Goal: Task Accomplishment & Management: Complete application form

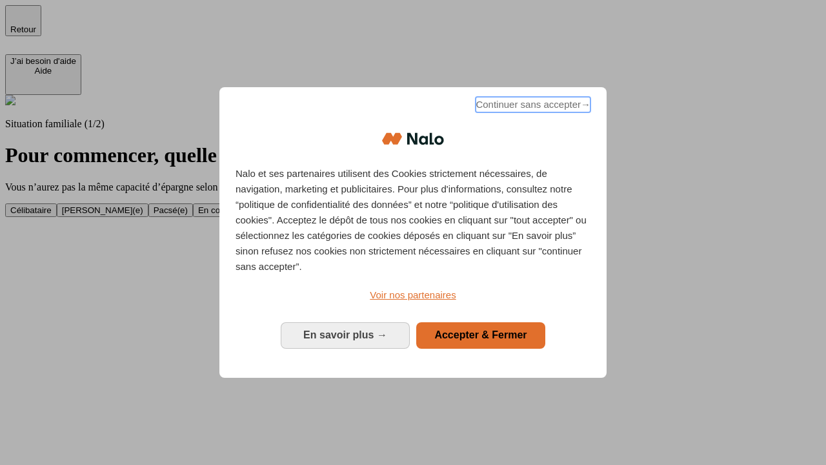
click at [532, 107] on span "Continuer sans accepter →" at bounding box center [533, 104] width 115 height 15
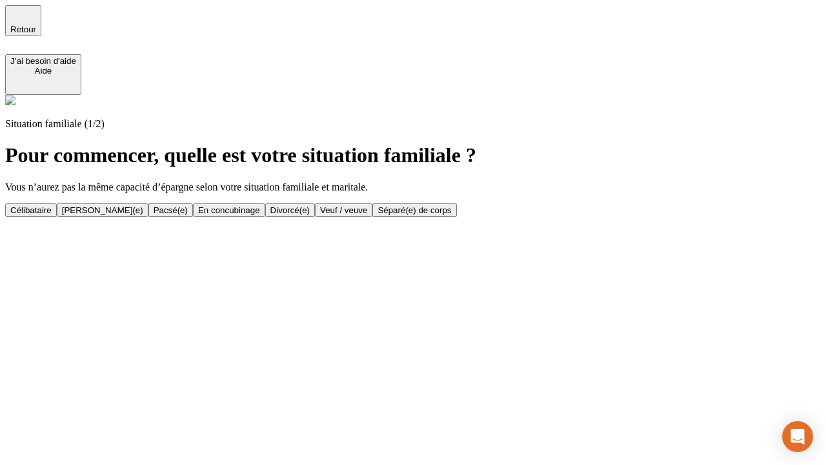
click at [143, 205] on div "[PERSON_NAME](e)" at bounding box center [102, 210] width 81 height 10
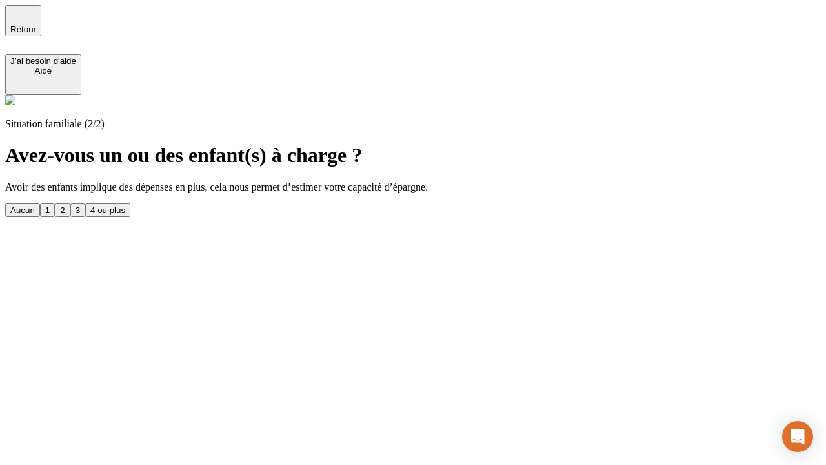
click at [50, 205] on div "1" at bounding box center [47, 210] width 5 height 10
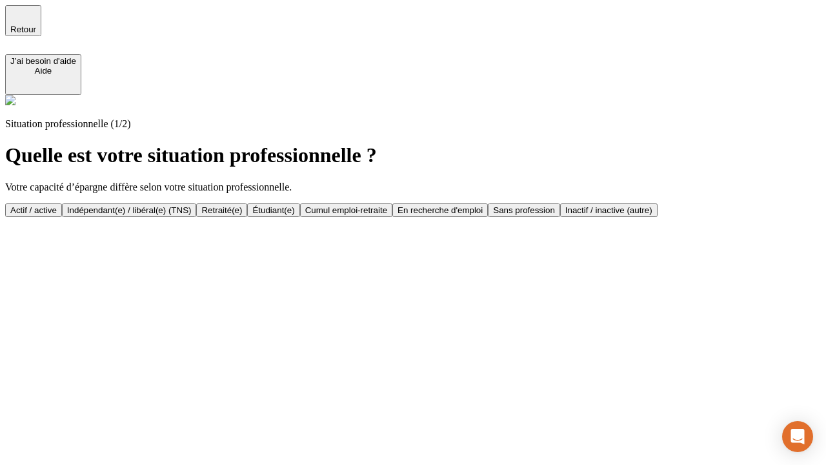
click at [57, 205] on div "Actif / active" at bounding box center [33, 210] width 46 height 10
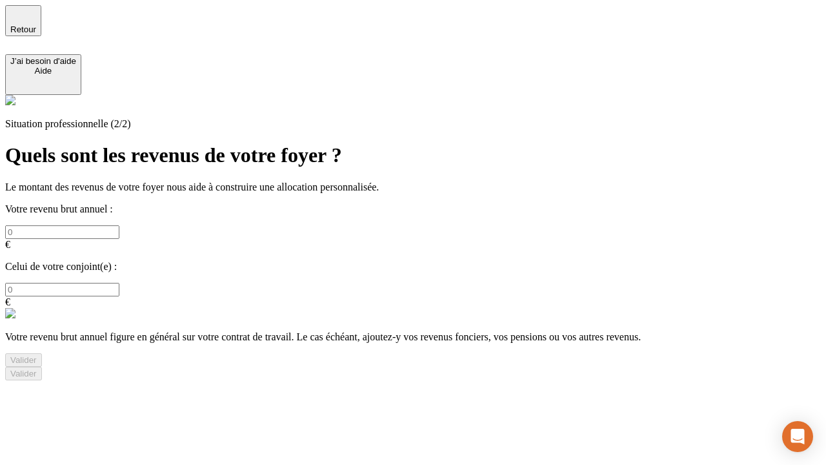
click at [119, 225] on input "text" at bounding box center [62, 232] width 114 height 14
type input "30 000"
click at [119, 283] on input "text" at bounding box center [62, 290] width 114 height 14
type input "40 000"
click at [37, 355] on div "Valider" at bounding box center [23, 360] width 26 height 10
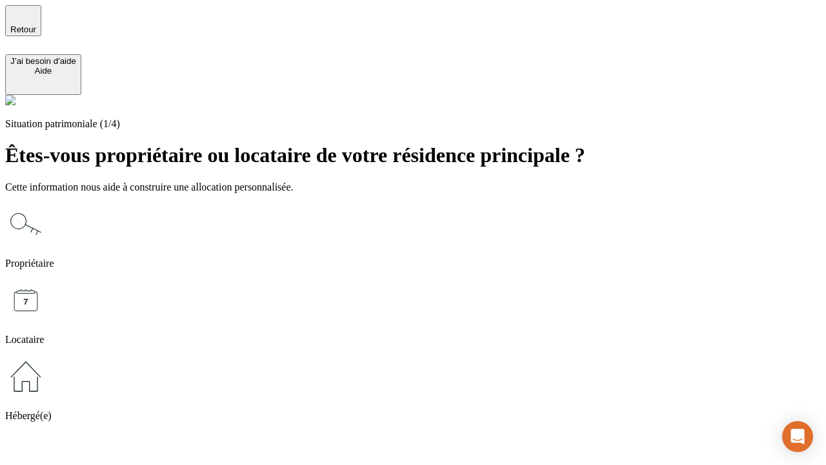
click at [46, 203] on icon at bounding box center [25, 223] width 41 height 41
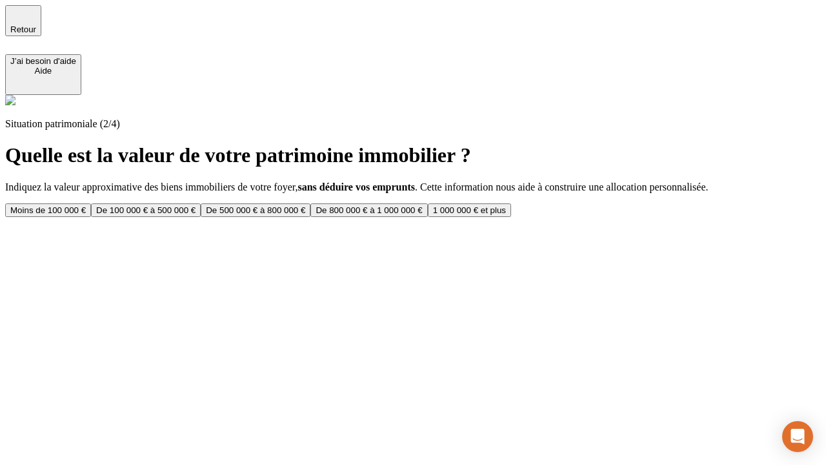
click at [196, 205] on div "De 100 000 € à 500 000 €" at bounding box center [145, 210] width 99 height 10
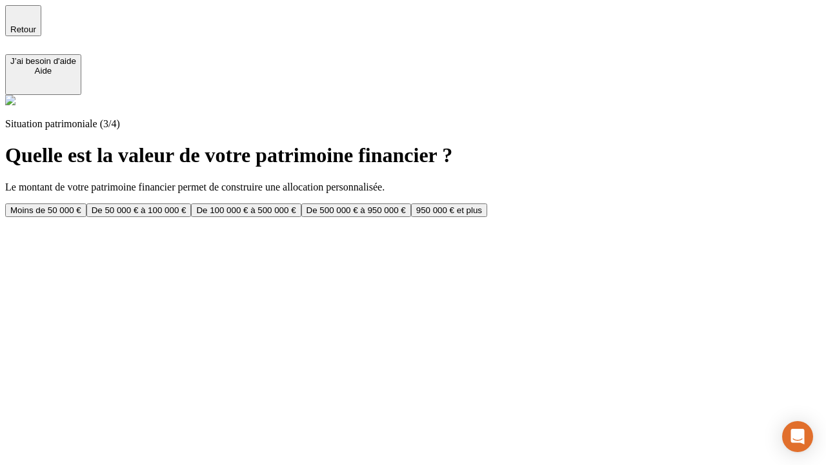
click at [81, 205] on div "Moins de 50 000 €" at bounding box center [45, 210] width 71 height 10
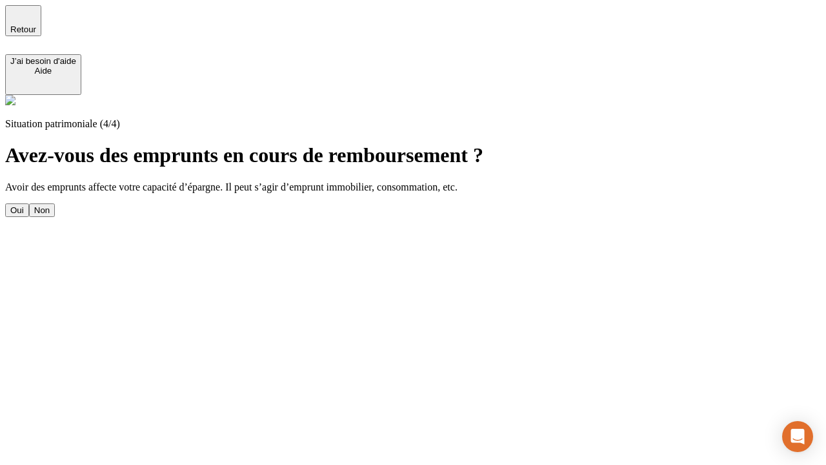
click at [24, 205] on div "Oui" at bounding box center [17, 210] width 14 height 10
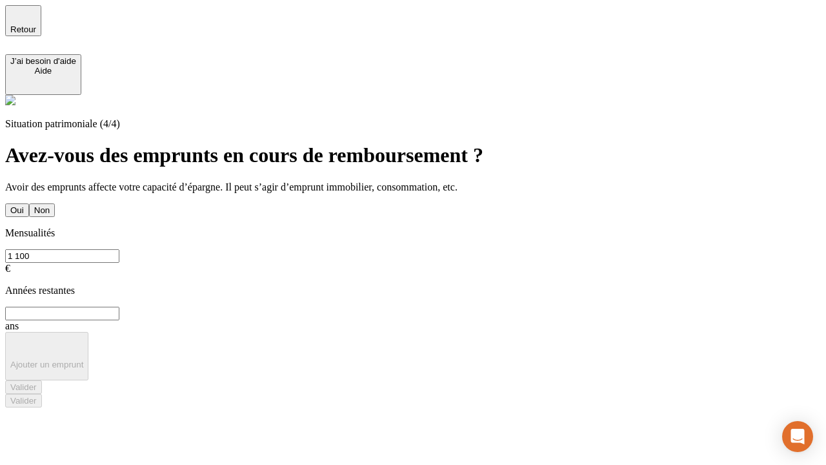
type input "1 100"
type input "20"
click at [37, 382] on div "Valider" at bounding box center [23, 387] width 26 height 10
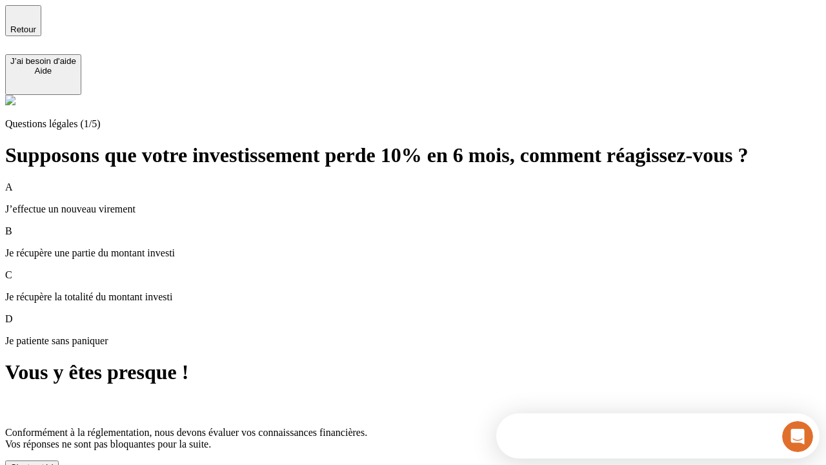
click at [54, 462] on div "C'est noté !" at bounding box center [31, 467] width 43 height 10
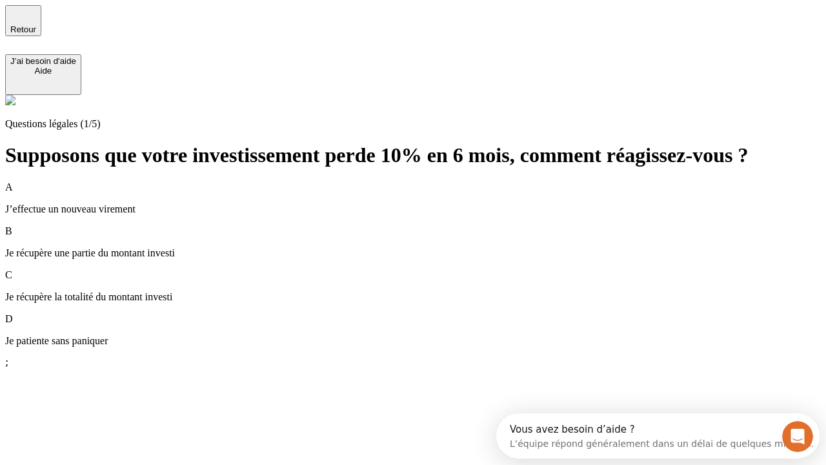
click at [429, 247] on p "Je récupère une partie du montant investi" at bounding box center [413, 253] width 816 height 12
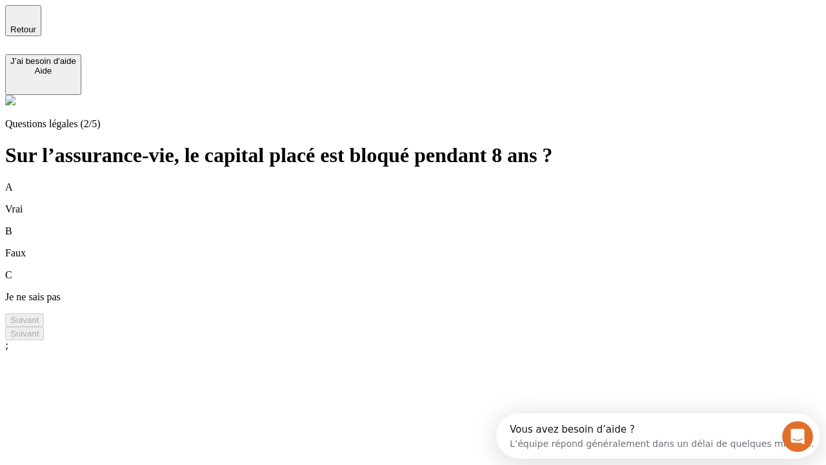
click at [429, 181] on div "A Vrai" at bounding box center [413, 198] width 816 height 34
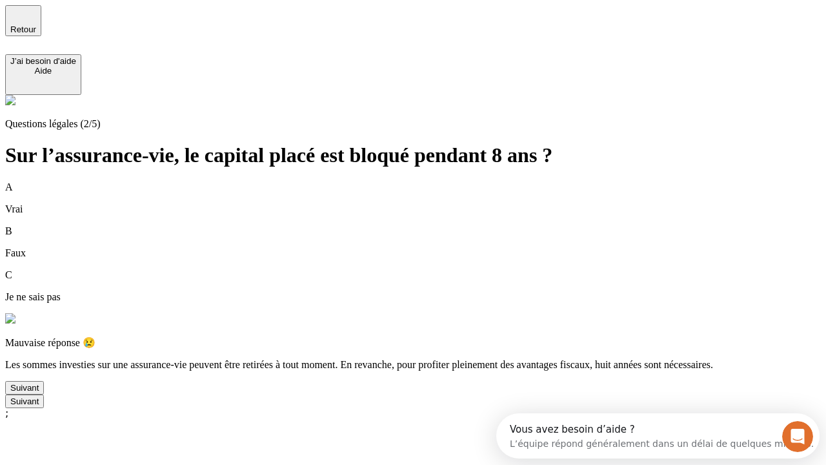
click at [39, 393] on div "Suivant" at bounding box center [24, 388] width 28 height 10
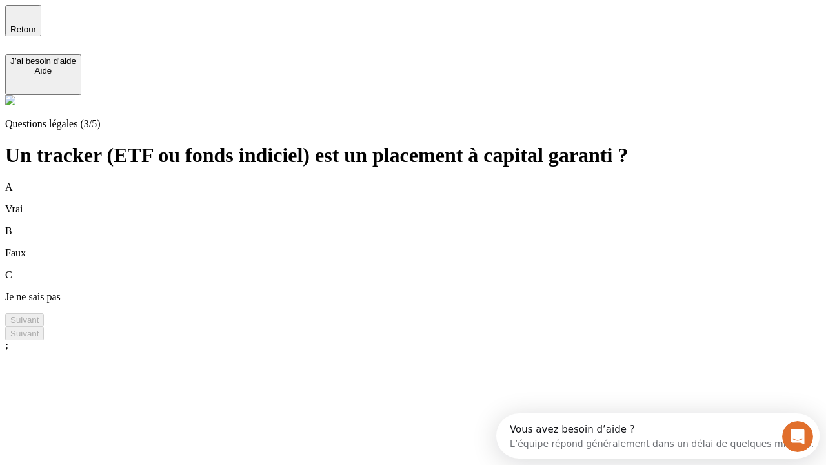
click at [429, 225] on div "B Faux" at bounding box center [413, 242] width 816 height 34
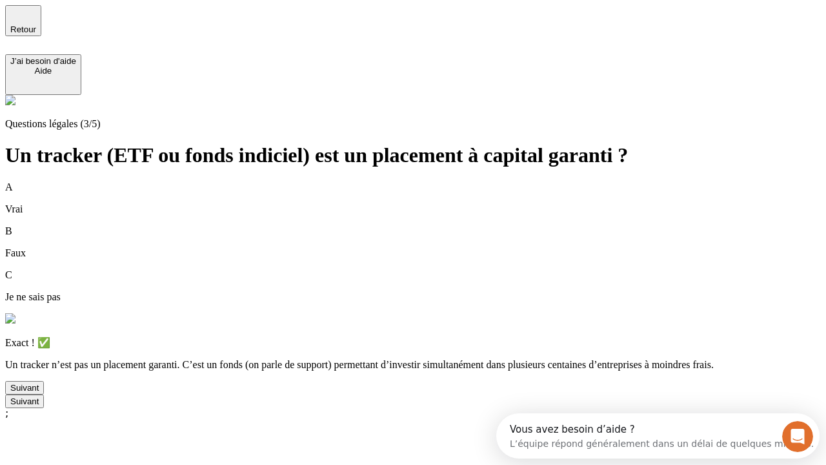
click at [39, 393] on div "Suivant" at bounding box center [24, 388] width 28 height 10
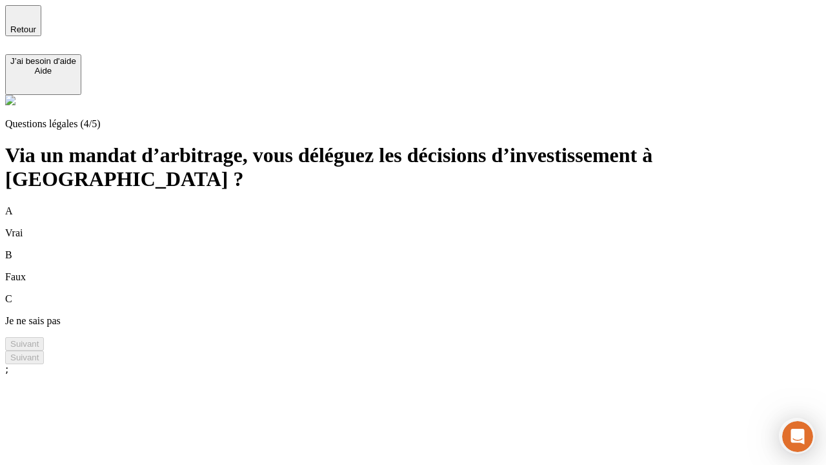
click at [429, 205] on div "A Vrai" at bounding box center [413, 222] width 816 height 34
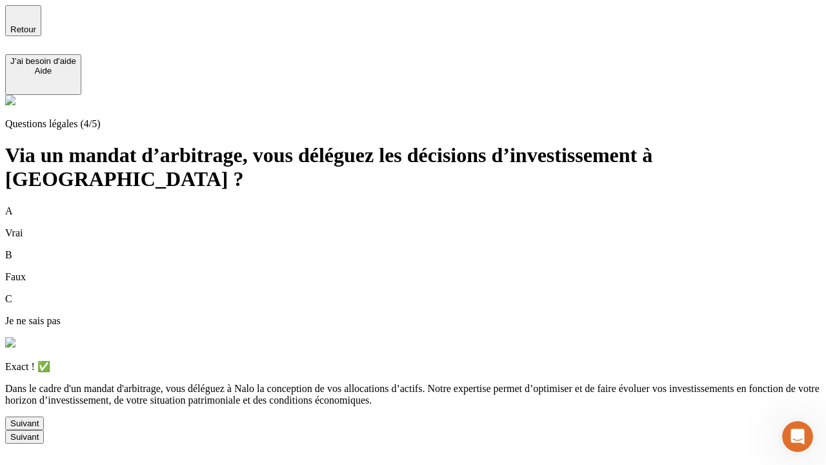
click at [39, 428] on div "Suivant" at bounding box center [24, 423] width 28 height 10
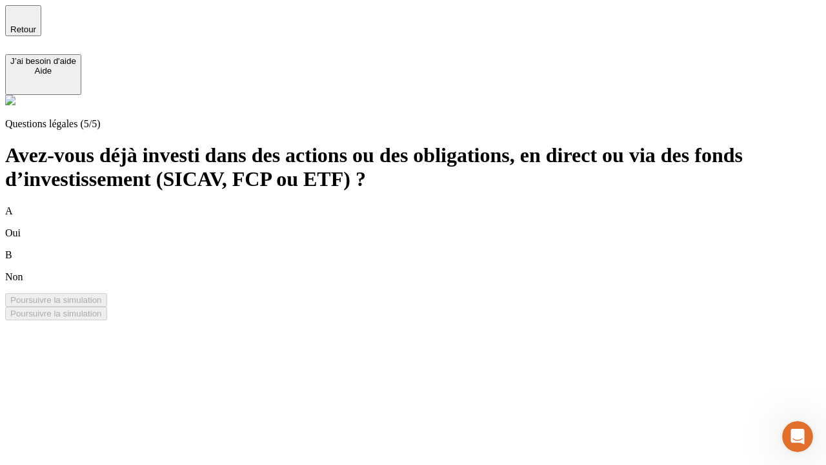
click at [429, 249] on div "B Non" at bounding box center [413, 266] width 816 height 34
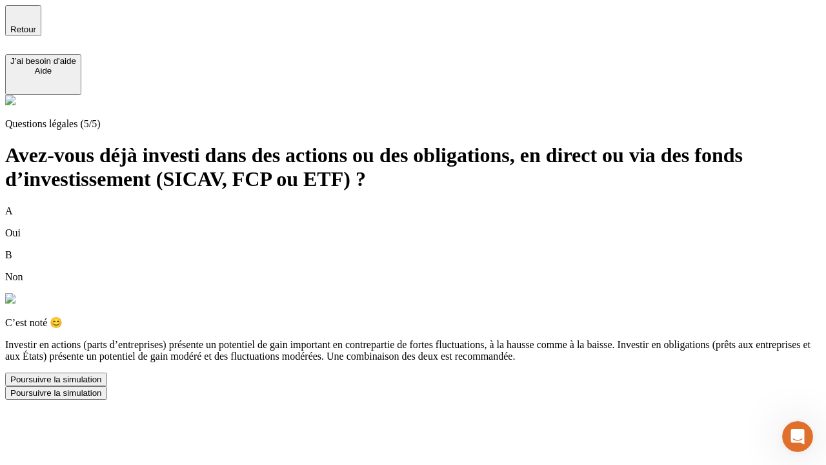
click at [102, 384] on div "Poursuivre la simulation" at bounding box center [56, 379] width 92 height 10
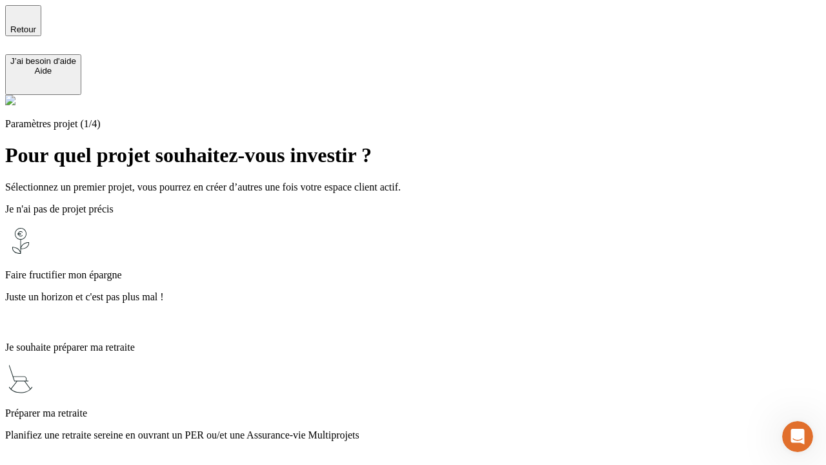
click at [429, 429] on p "Planifiez une retraite sereine en ouvrant un PER ou/et une Assurance-vie Multip…" at bounding box center [413, 435] width 816 height 12
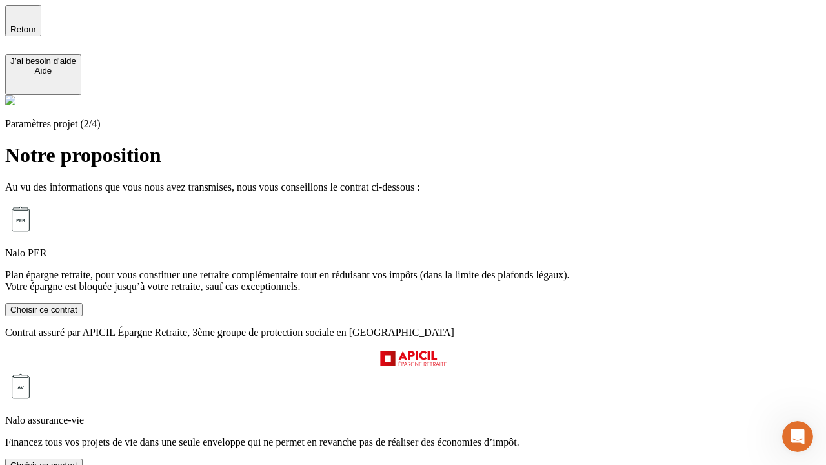
click at [77, 314] on div "Choisir ce contrat" at bounding box center [43, 310] width 67 height 10
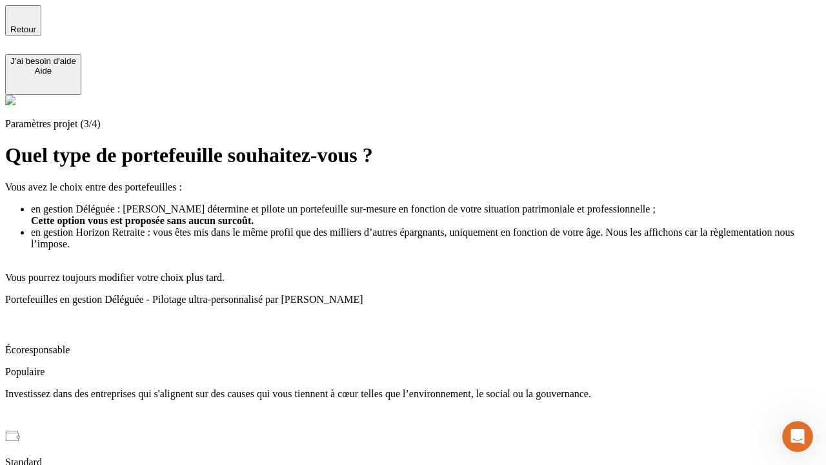
click at [429, 388] on p "Investissez dans des entreprises qui s'alignent sur des causes qui vous tiennen…" at bounding box center [413, 394] width 816 height 12
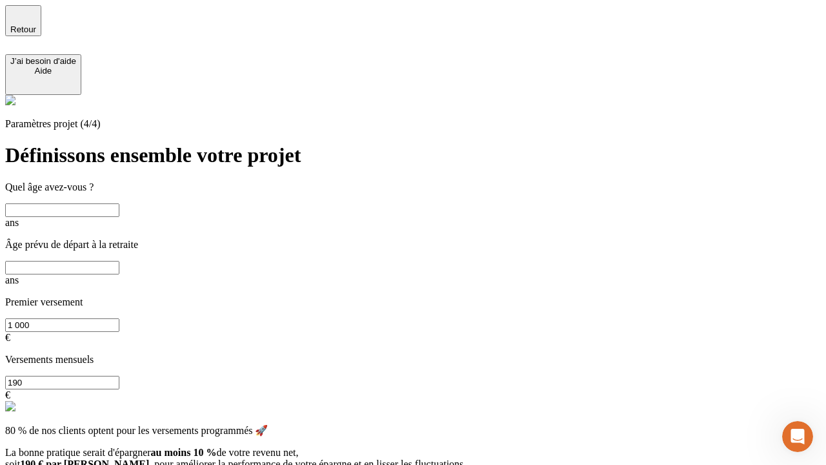
click at [119, 203] on input "text" at bounding box center [62, 210] width 114 height 14
type input "40"
click at [119, 261] on input "text" at bounding box center [62, 268] width 114 height 14
type input "62"
click at [119, 318] on input "1 000" at bounding box center [62, 325] width 114 height 14
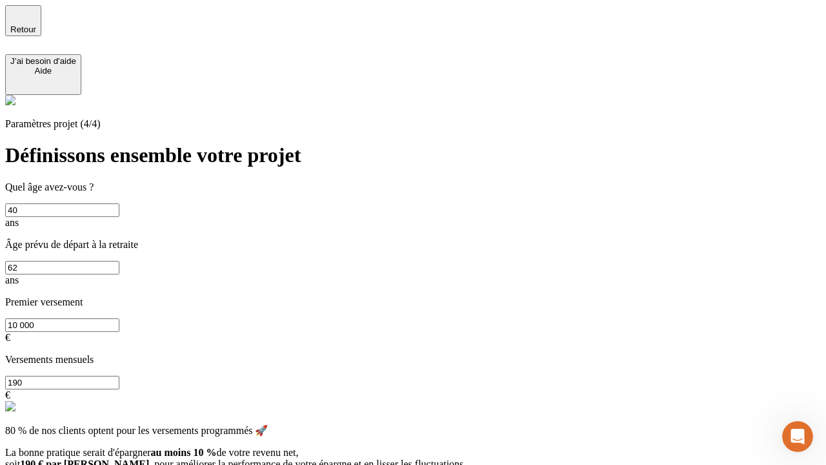
type input "10 000"
click at [119, 376] on input "190" at bounding box center [62, 383] width 114 height 14
type input "640"
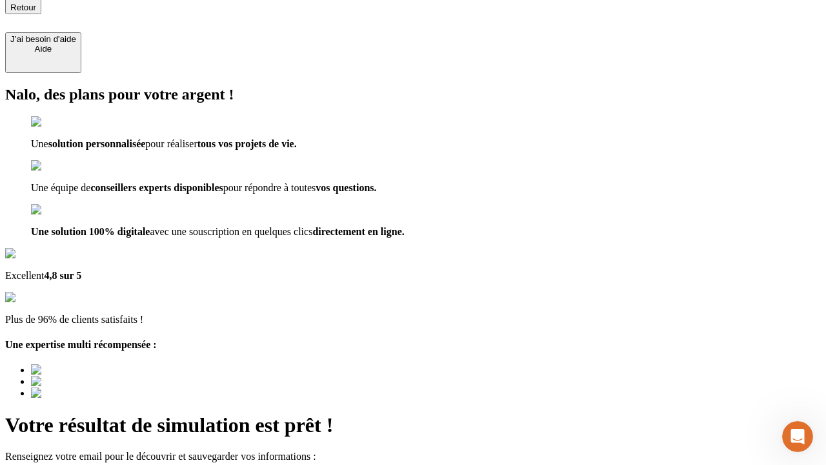
type input "[EMAIL_ADDRESS][DOMAIN_NAME]"
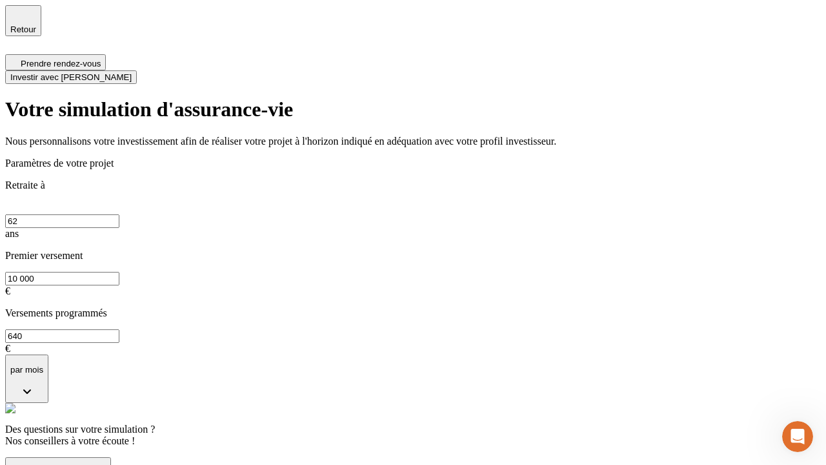
click at [132, 72] on span "Investir avec [PERSON_NAME]" at bounding box center [70, 77] width 121 height 10
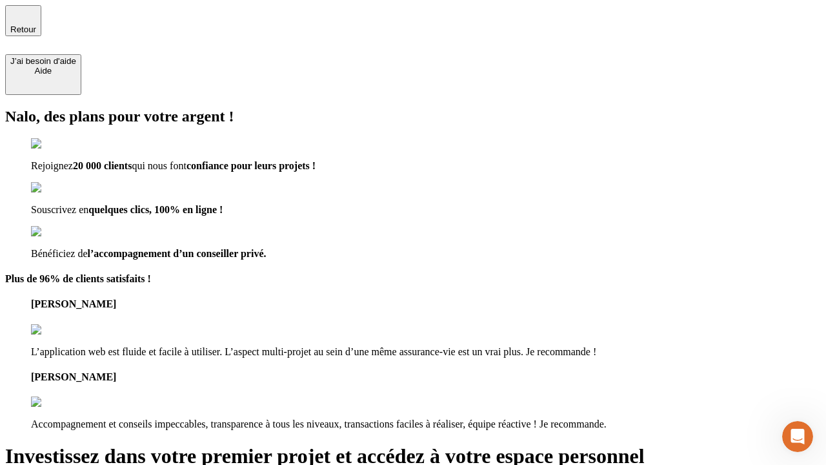
type input "[EMAIL_ADDRESS][DOMAIN_NAME]"
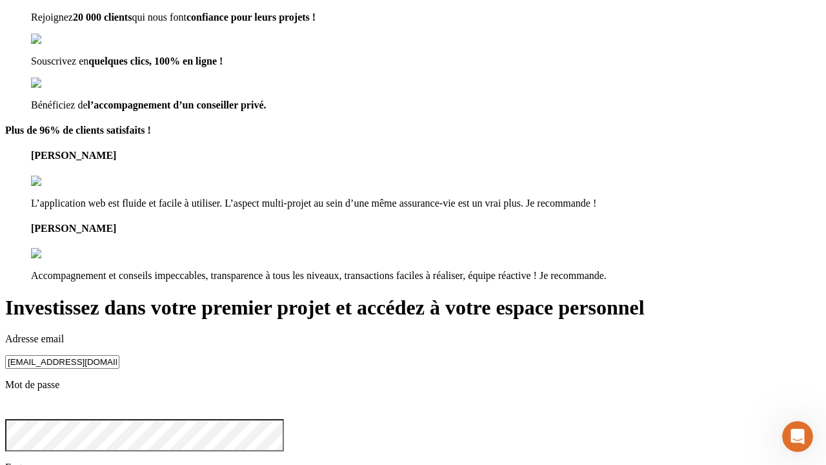
scroll to position [13, 0]
